Goal: Check status: Check status

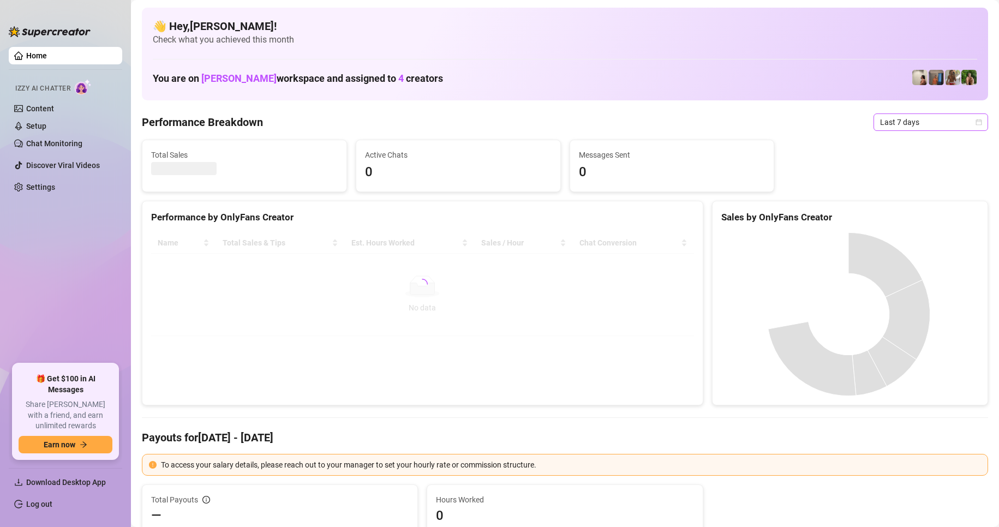
click at [920, 122] on span "Last 7 days" at bounding box center [930, 122] width 101 height 16
click at [895, 214] on div "Custom date" at bounding box center [921, 214] width 97 height 12
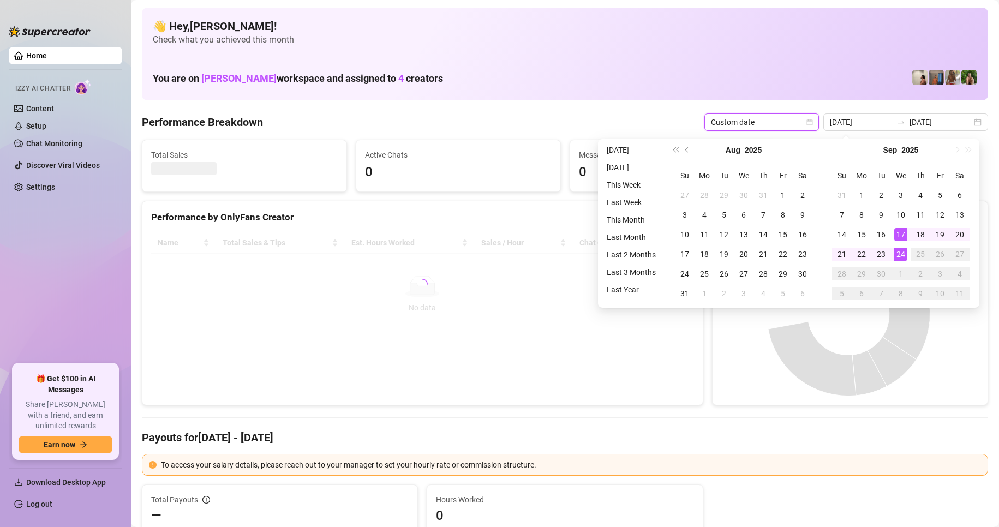
click at [900, 253] on div "24" at bounding box center [900, 254] width 13 height 13
type input "[DATE]"
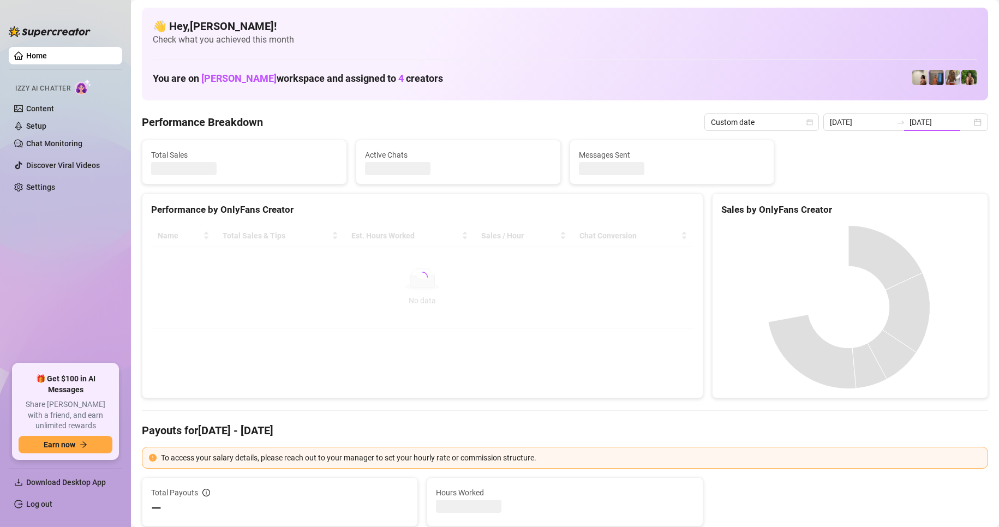
type input "[DATE]"
click at [385, 285] on div at bounding box center [422, 277] width 543 height 104
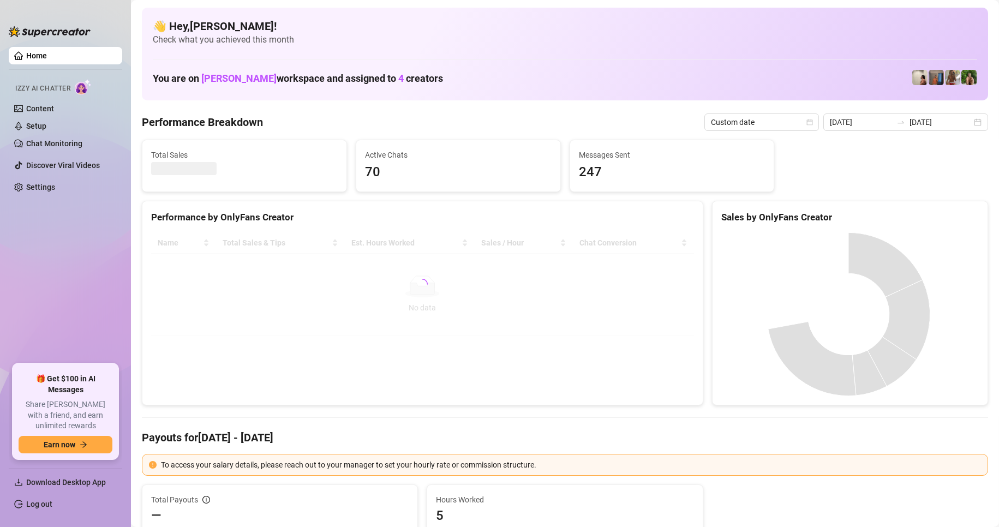
click at [312, 339] on div "Performance by OnlyFans Creator Name Total Sales & Tips Est. Hours Worked Sales…" at bounding box center [422, 303] width 561 height 205
